Goal: Task Accomplishment & Management: Manage account settings

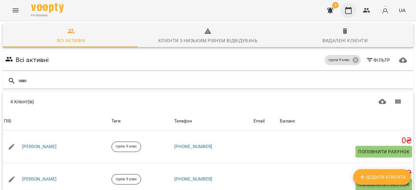
scroll to position [85, 0]
click at [357, 11] on div "5 UA" at bounding box center [366, 10] width 86 height 17
click at [347, 9] on icon "button" at bounding box center [349, 11] width 8 height 8
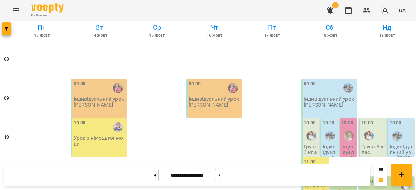
scroll to position [339, 0]
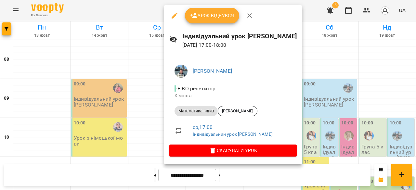
click at [357, 103] on div at bounding box center [208, 95] width 416 height 190
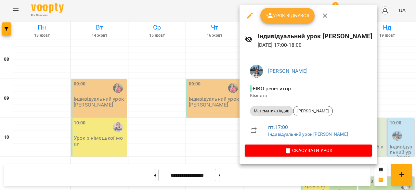
click at [100, 68] on div at bounding box center [208, 95] width 416 height 190
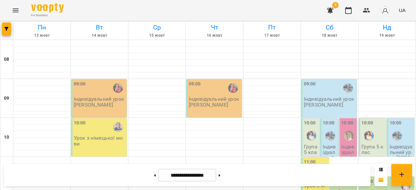
scroll to position [89, 0]
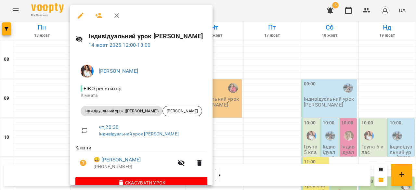
click at [83, 165] on icon "button" at bounding box center [83, 163] width 7 height 7
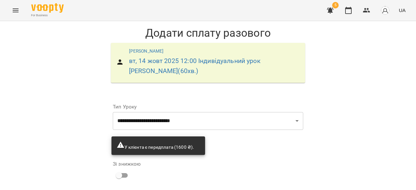
scroll to position [80, 0]
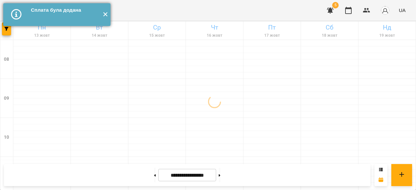
click at [104, 14] on button "✕" at bounding box center [105, 14] width 11 height 23
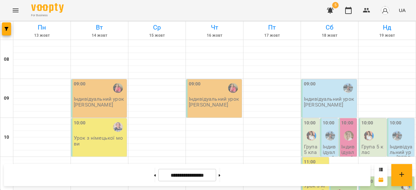
scroll to position [42, 0]
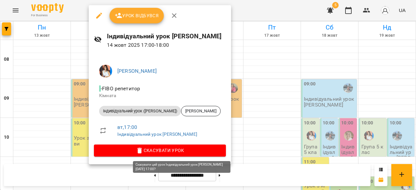
click at [186, 151] on span "Скасувати Урок" at bounding box center [160, 151] width 122 height 8
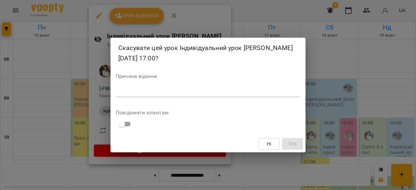
click at [147, 93] on textarea at bounding box center [208, 92] width 185 height 6
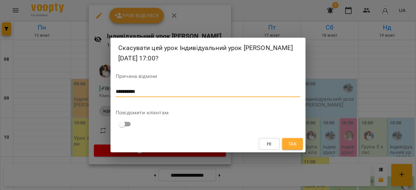
type textarea "**********"
click at [299, 146] on button "Так" at bounding box center [292, 144] width 21 height 12
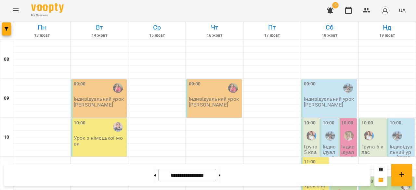
scroll to position [385, 0]
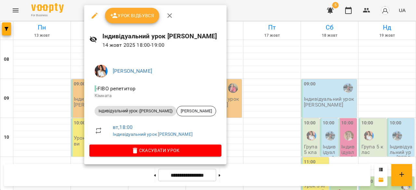
click at [295, 94] on div at bounding box center [208, 95] width 416 height 190
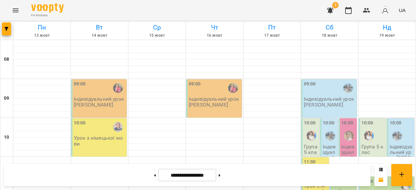
scroll to position [362, 0]
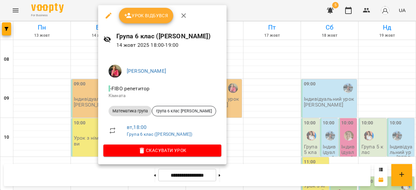
click at [252, 93] on div at bounding box center [208, 95] width 416 height 190
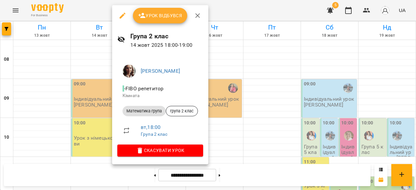
click at [247, 116] on div at bounding box center [208, 95] width 416 height 190
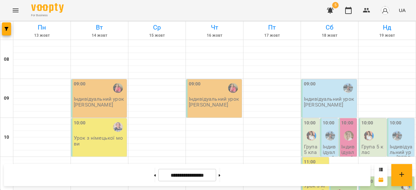
scroll to position [399, 0]
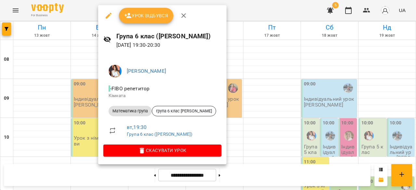
click at [236, 137] on div at bounding box center [208, 95] width 416 height 190
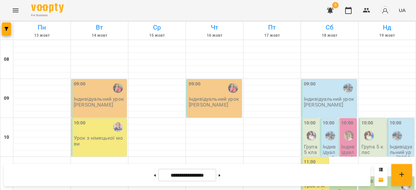
scroll to position [382, 0]
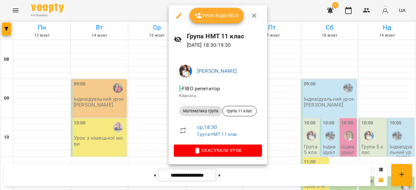
click at [147, 148] on div at bounding box center [208, 95] width 416 height 190
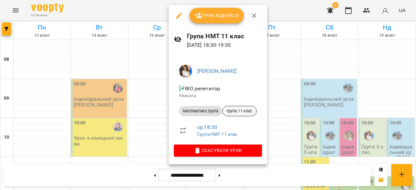
click at [234, 111] on span "група 11 клас" at bounding box center [240, 111] width 34 height 6
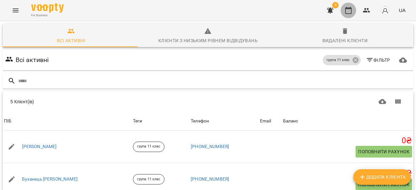
click at [353, 12] on button "button" at bounding box center [349, 11] width 16 height 16
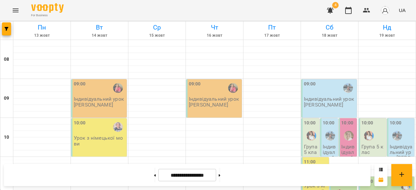
scroll to position [382, 0]
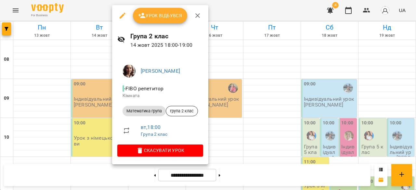
click at [272, 115] on div at bounding box center [208, 95] width 416 height 190
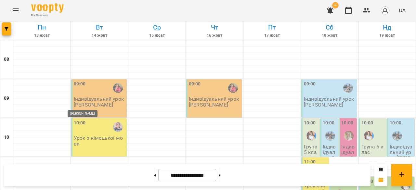
scroll to position [354, 0]
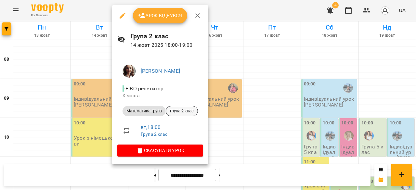
click at [183, 111] on span "група 2 клас" at bounding box center [182, 111] width 32 height 6
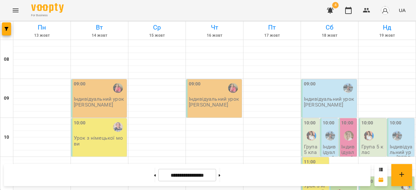
scroll to position [320, 0]
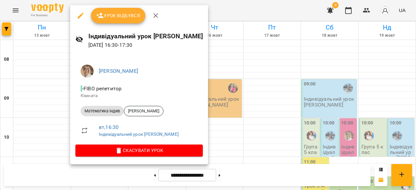
click at [264, 108] on div at bounding box center [208, 95] width 416 height 190
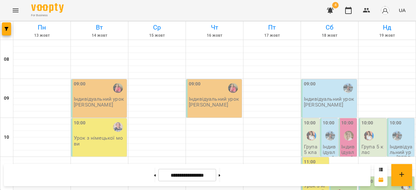
scroll to position [354, 0]
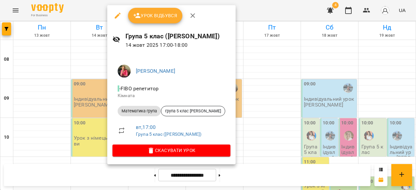
click at [99, 99] on div at bounding box center [208, 95] width 416 height 190
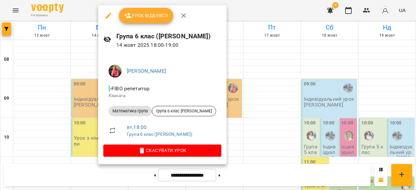
click at [85, 103] on div at bounding box center [208, 95] width 416 height 190
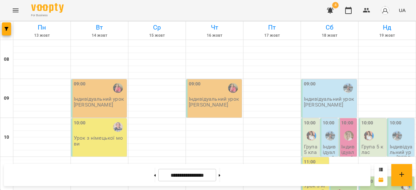
scroll to position [317, 0]
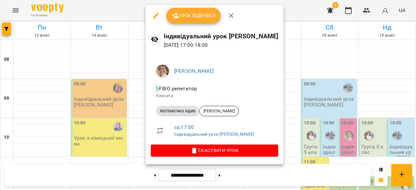
click at [337, 101] on div at bounding box center [208, 95] width 416 height 190
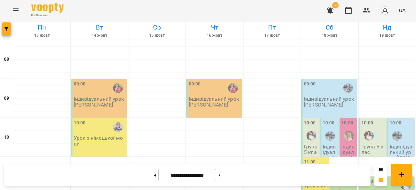
scroll to position [318, 0]
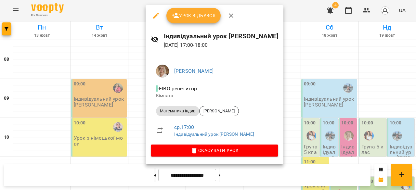
click at [284, 102] on div "[PERSON_NAME] репетитор Кімната Математика індив [PERSON_NAME] ср , 17:00 Індив…" at bounding box center [215, 109] width 138 height 110
click at [127, 106] on div at bounding box center [208, 95] width 416 height 190
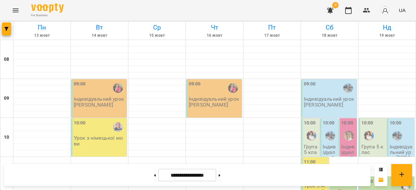
scroll to position [371, 0]
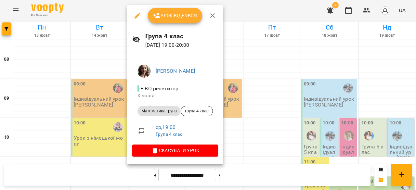
click at [223, 105] on div "[PERSON_NAME] - FIBO репетитор Кімната Математика група група 4 клас ср , 19:00…" at bounding box center [175, 109] width 96 height 110
click at [296, 117] on div at bounding box center [208, 95] width 416 height 190
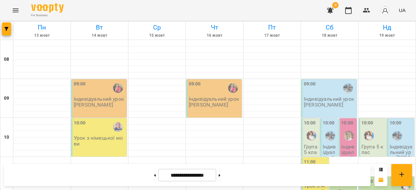
scroll to position [360, 0]
click at [330, 12] on icon "button" at bounding box center [330, 10] width 7 height 6
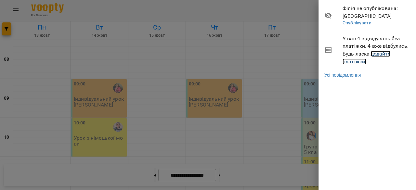
click at [378, 52] on link "додайте платіжки!" at bounding box center [367, 58] width 48 height 14
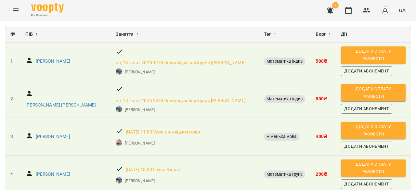
scroll to position [73, 0]
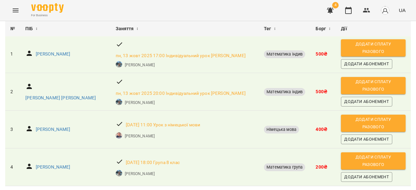
click at [369, 78] on span "Додати сплату разового" at bounding box center [373, 85] width 58 height 15
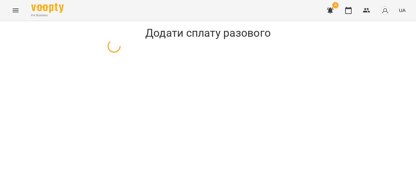
select select "**********"
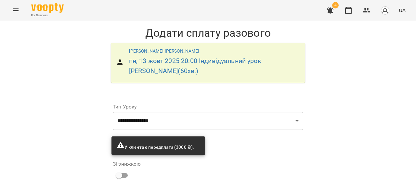
scroll to position [80, 0]
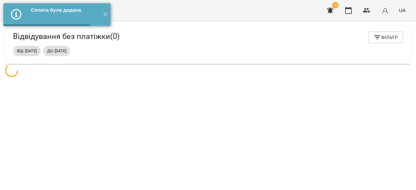
scroll to position [21, 0]
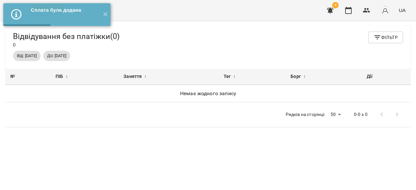
click at [327, 7] on button "button" at bounding box center [331, 11] width 16 height 16
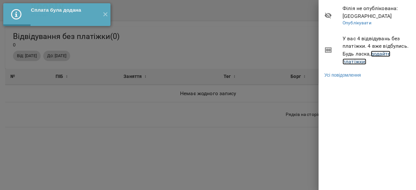
click at [380, 54] on link "додайте платіжки!" at bounding box center [367, 58] width 48 height 14
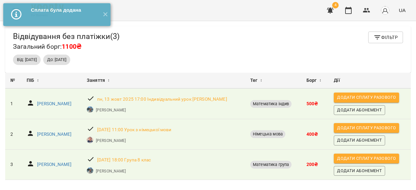
scroll to position [35, 0]
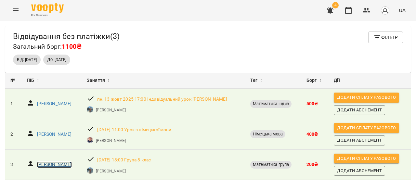
click at [67, 162] on p "[PERSON_NAME]" at bounding box center [54, 165] width 35 height 7
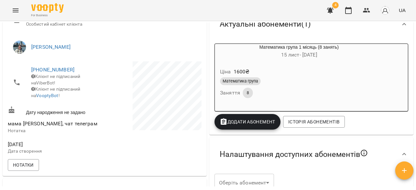
scroll to position [96, 0]
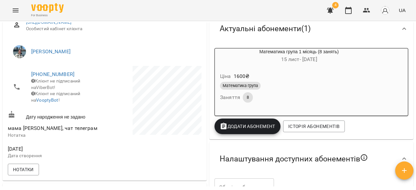
click at [295, 93] on div "Математика група Заняття 8" at bounding box center [299, 92] width 161 height 23
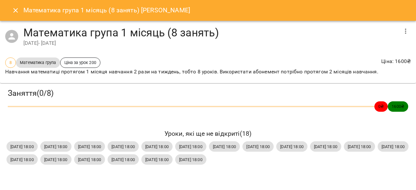
click at [402, 35] on icon "button" at bounding box center [406, 31] width 8 height 8
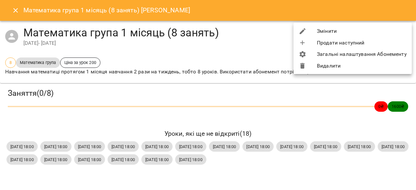
click at [357, 34] on li "Змінити" at bounding box center [353, 31] width 118 height 12
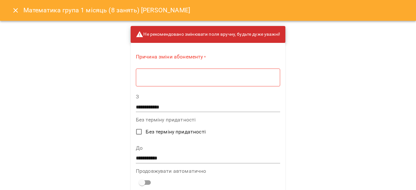
scroll to position [17, 0]
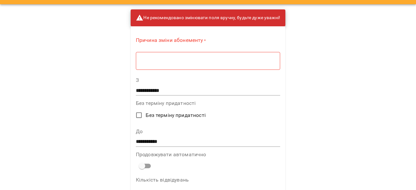
click at [161, 85] on div "**********" at bounding box center [208, 87] width 144 height 18
click at [163, 92] on input "**********" at bounding box center [208, 91] width 144 height 10
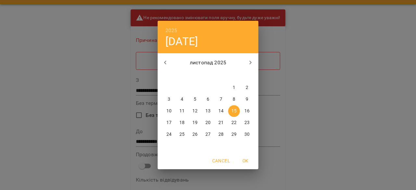
click at [167, 63] on icon "button" at bounding box center [166, 63] width 8 height 8
click at [170, 108] on button "13" at bounding box center [169, 111] width 12 height 12
type input "**********"
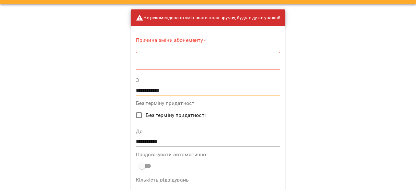
click at [162, 63] on textarea at bounding box center [208, 61] width 135 height 6
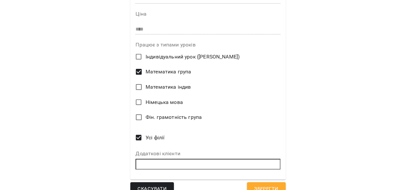
scroll to position [253, 0]
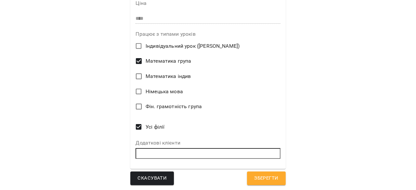
type textarea "**********"
click at [256, 178] on span "Зберегти" at bounding box center [266, 178] width 24 height 8
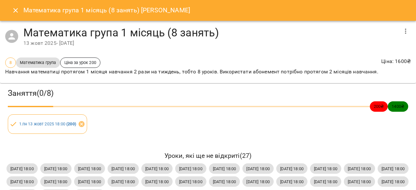
click at [17, 8] on icon "Close" at bounding box center [16, 11] width 8 height 8
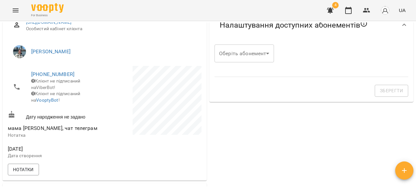
scroll to position [0, 0]
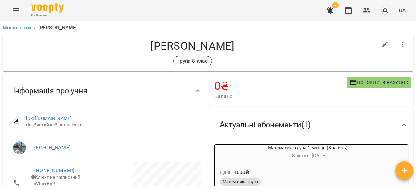
click at [332, 9] on icon "button" at bounding box center [330, 10] width 7 height 6
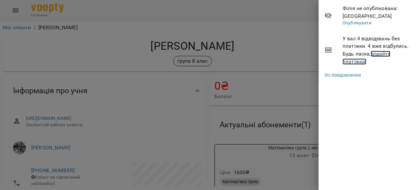
click at [378, 54] on link "додайте платіжки!" at bounding box center [367, 58] width 48 height 14
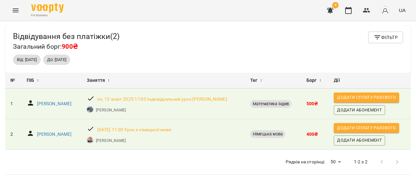
click at [327, 7] on button "button" at bounding box center [331, 11] width 16 height 16
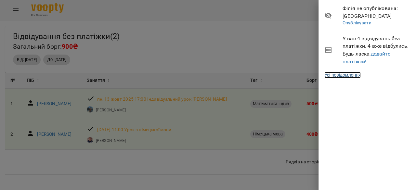
click at [355, 77] on link "Усі повідомлення" at bounding box center [343, 75] width 36 height 7
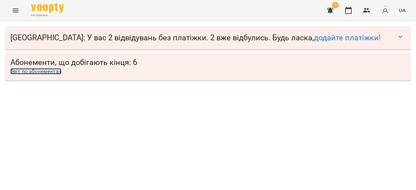
click at [39, 72] on link "Звіт по абонементах" at bounding box center [35, 71] width 51 height 6
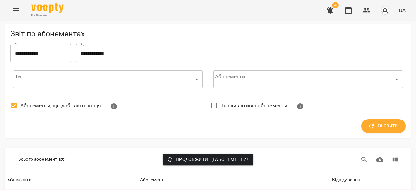
scroll to position [279, 0]
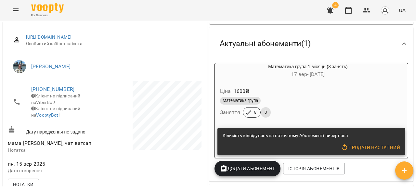
scroll to position [81, 0]
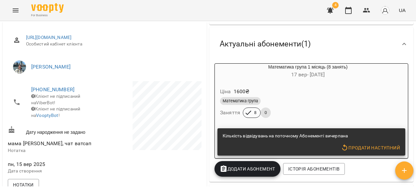
click at [338, 13] on button "button" at bounding box center [331, 11] width 16 height 16
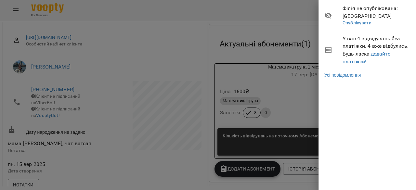
click at [264, 66] on div at bounding box center [208, 95] width 416 height 190
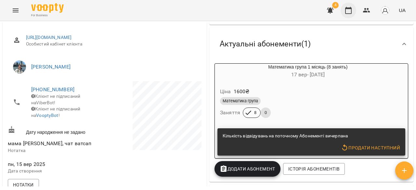
click at [349, 9] on icon "button" at bounding box center [348, 10] width 7 height 7
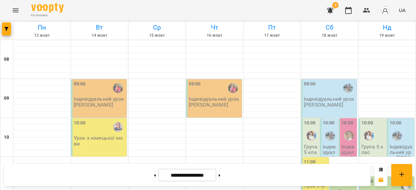
scroll to position [309, 0]
